Goal: Transaction & Acquisition: Purchase product/service

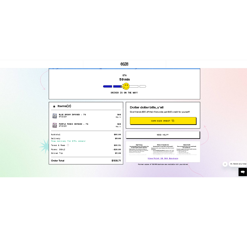
scroll to position [46, 0]
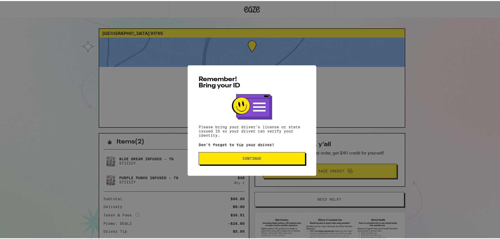
click at [268, 163] on button "Continue" at bounding box center [252, 157] width 107 height 13
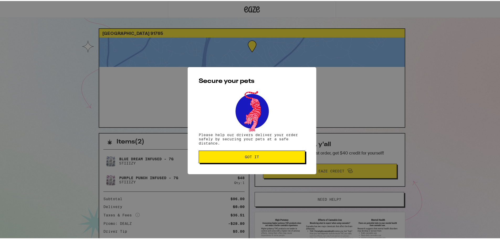
click at [281, 156] on span "Got it" at bounding box center [252, 156] width 98 height 4
